Goal: Check status: Check status

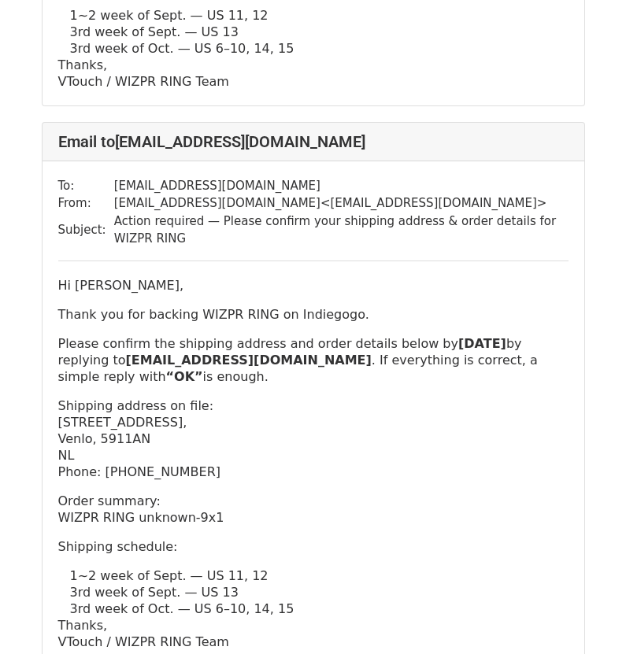
scroll to position [315, 0]
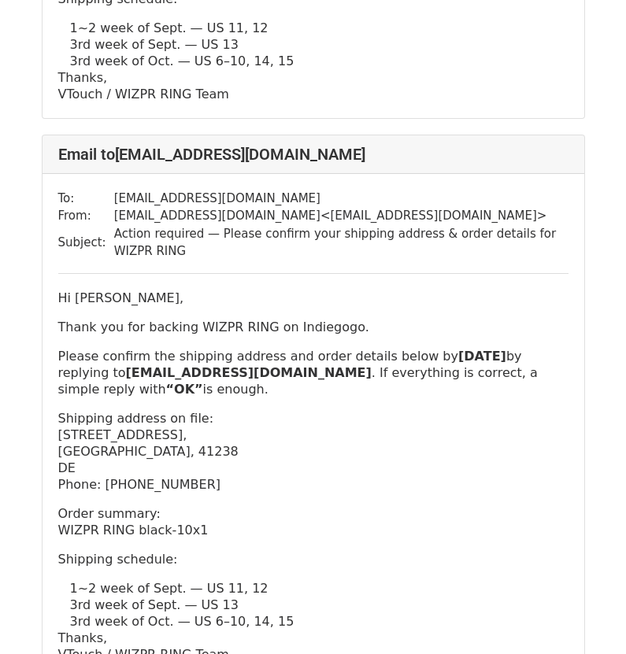
scroll to position [709, 0]
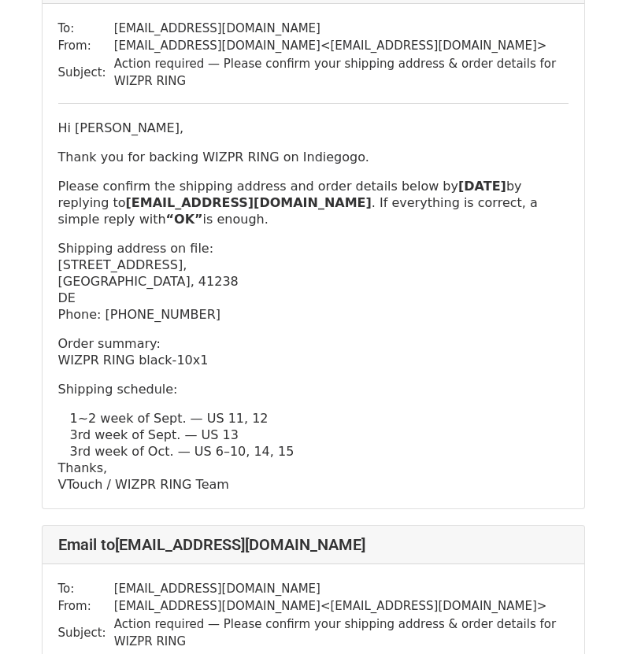
click at [260, 305] on p "Shipping address on file: Scheulenstraße 41, Mönchengladbach, 41238 DE Phone: 4…" at bounding box center [313, 281] width 510 height 83
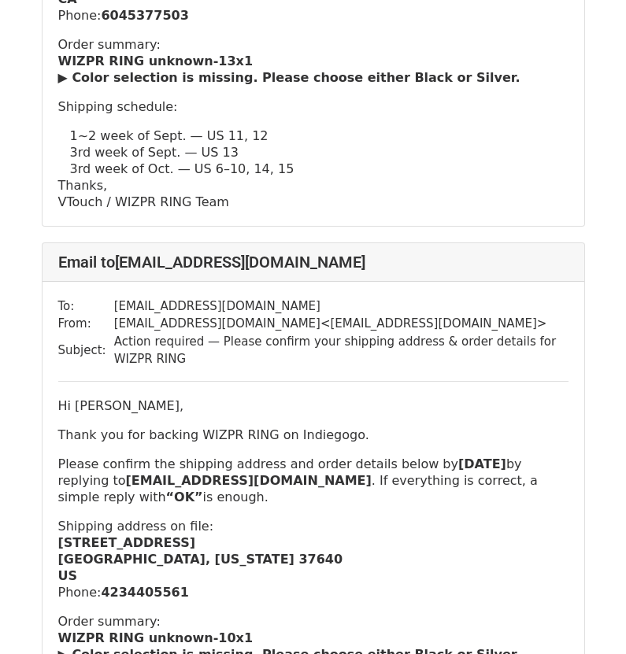
scroll to position [3047, 0]
